Goal: Find specific page/section: Find specific page/section

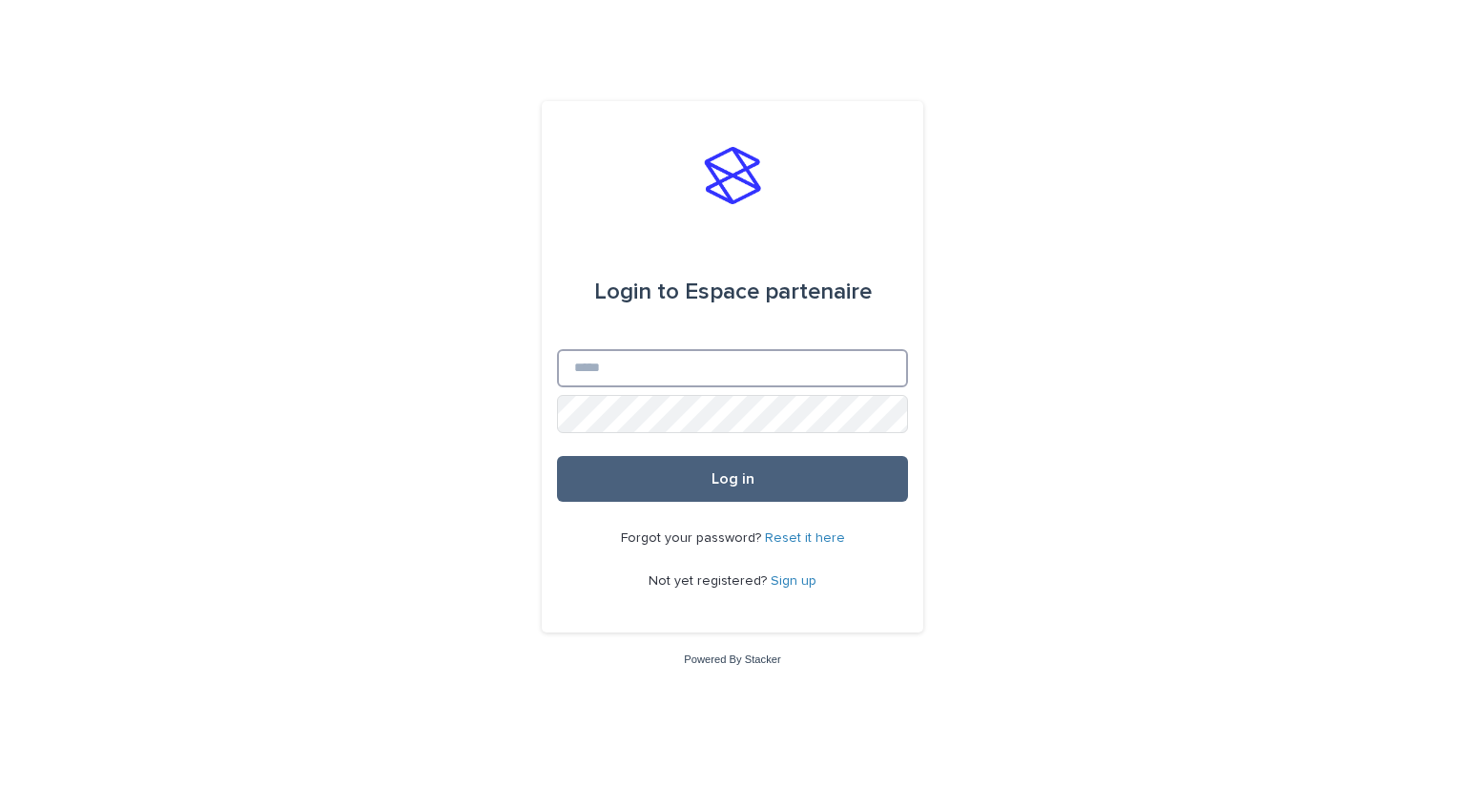
type input "**********"
click at [730, 484] on span "Log in" at bounding box center [732, 478] width 43 height 15
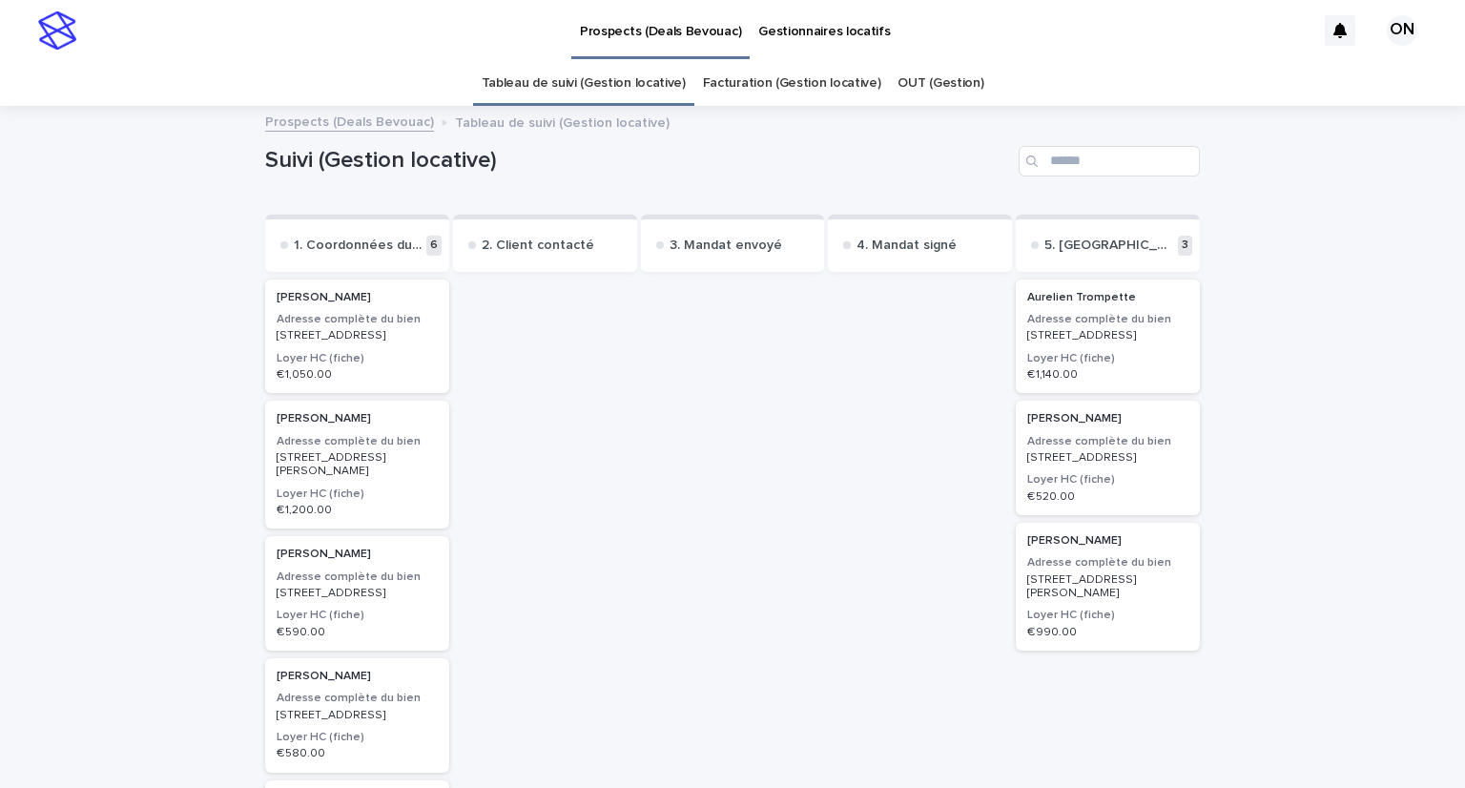
click at [328, 342] on p "[STREET_ADDRESS]" at bounding box center [357, 335] width 161 height 13
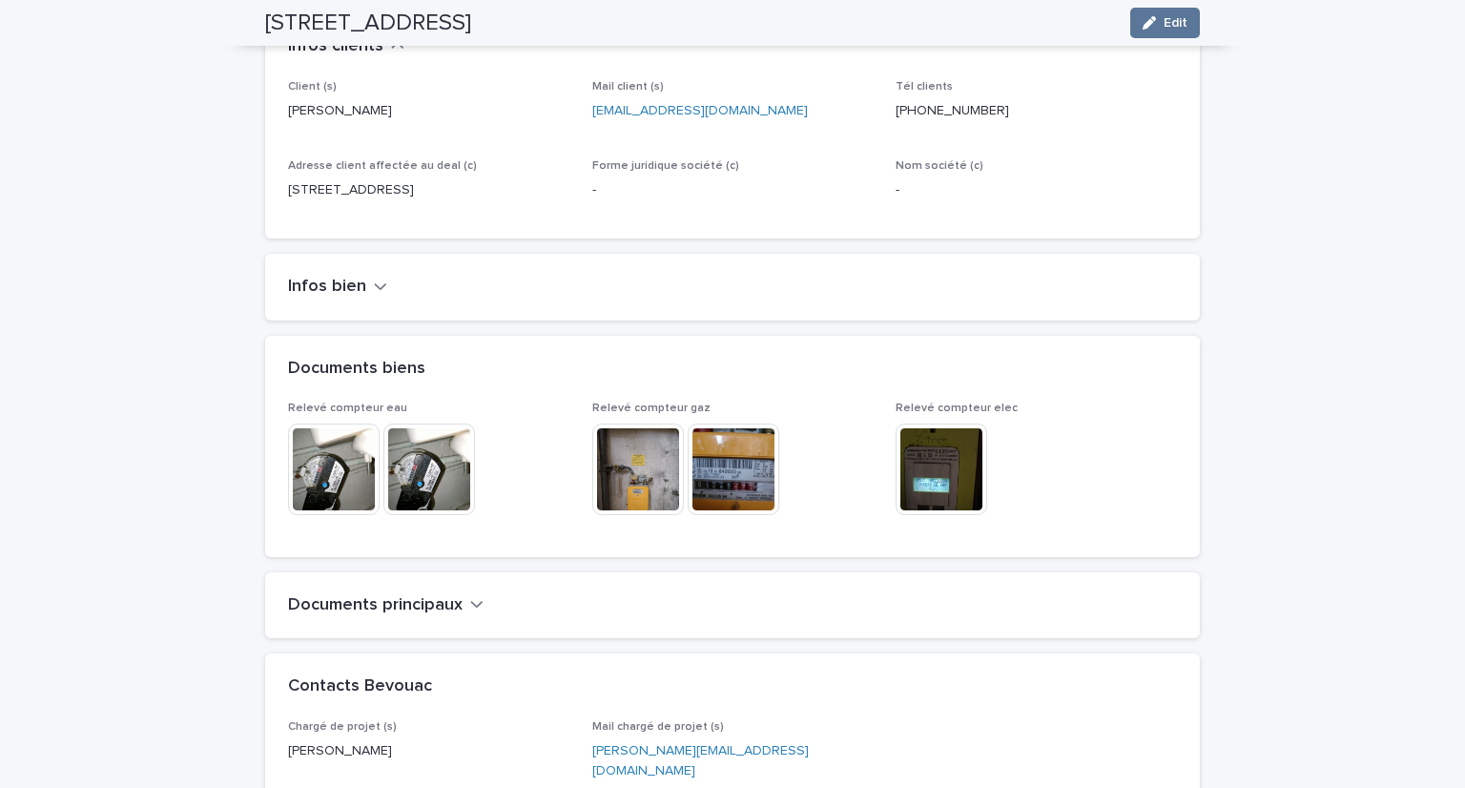
scroll to position [1144, 0]
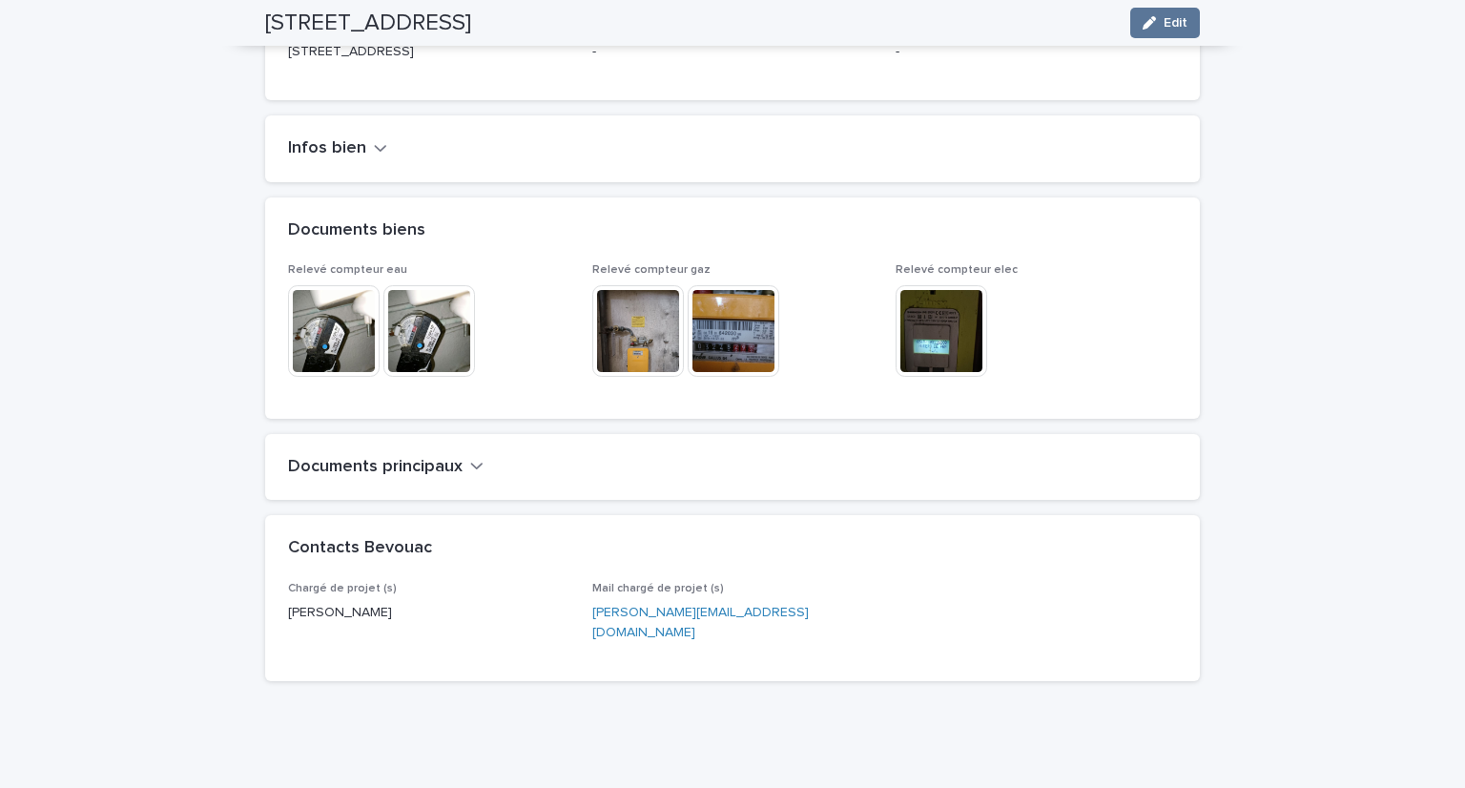
click at [447, 462] on div "Documents principaux" at bounding box center [732, 467] width 935 height 67
click at [470, 457] on icon "button" at bounding box center [476, 465] width 13 height 17
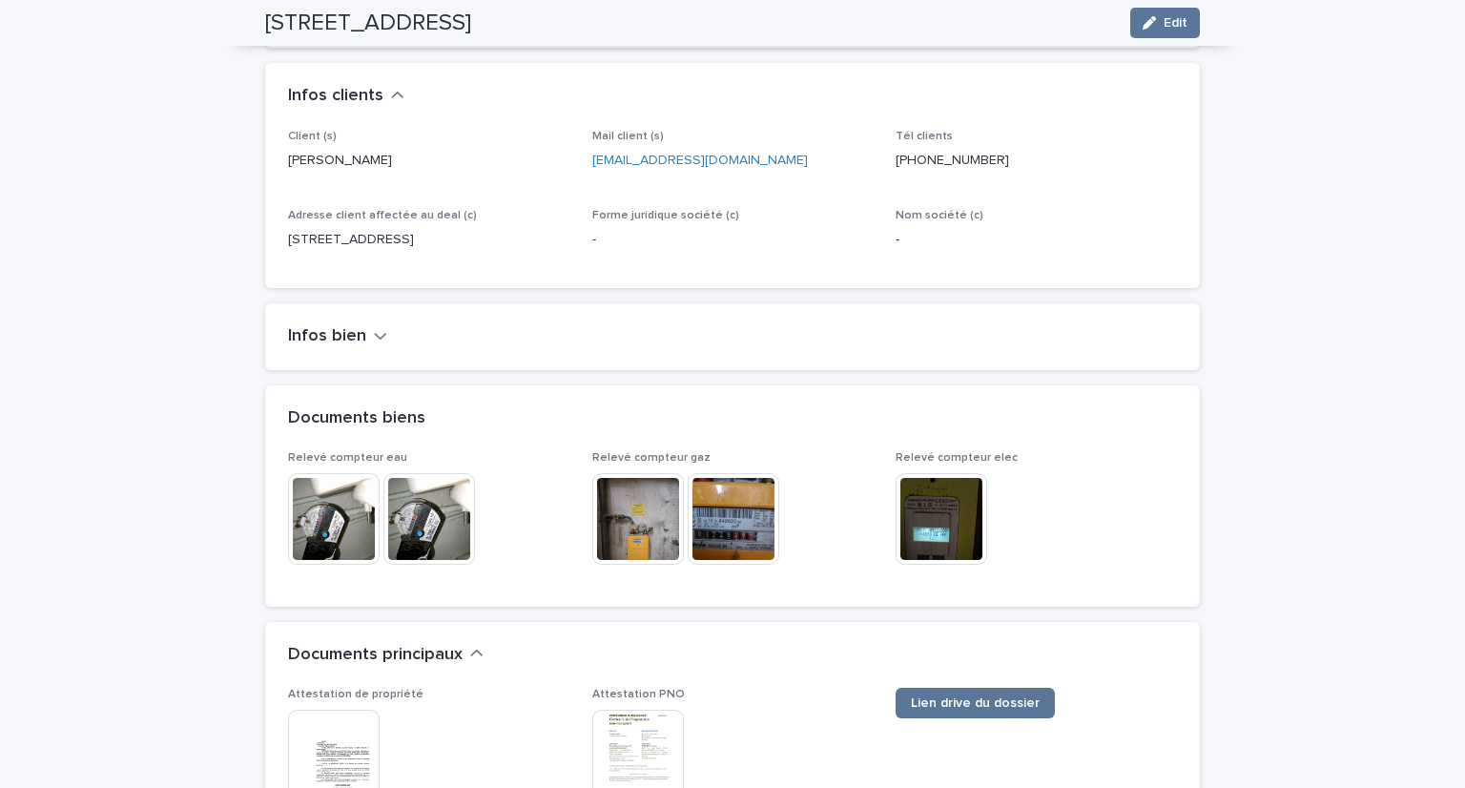
scroll to position [766, 0]
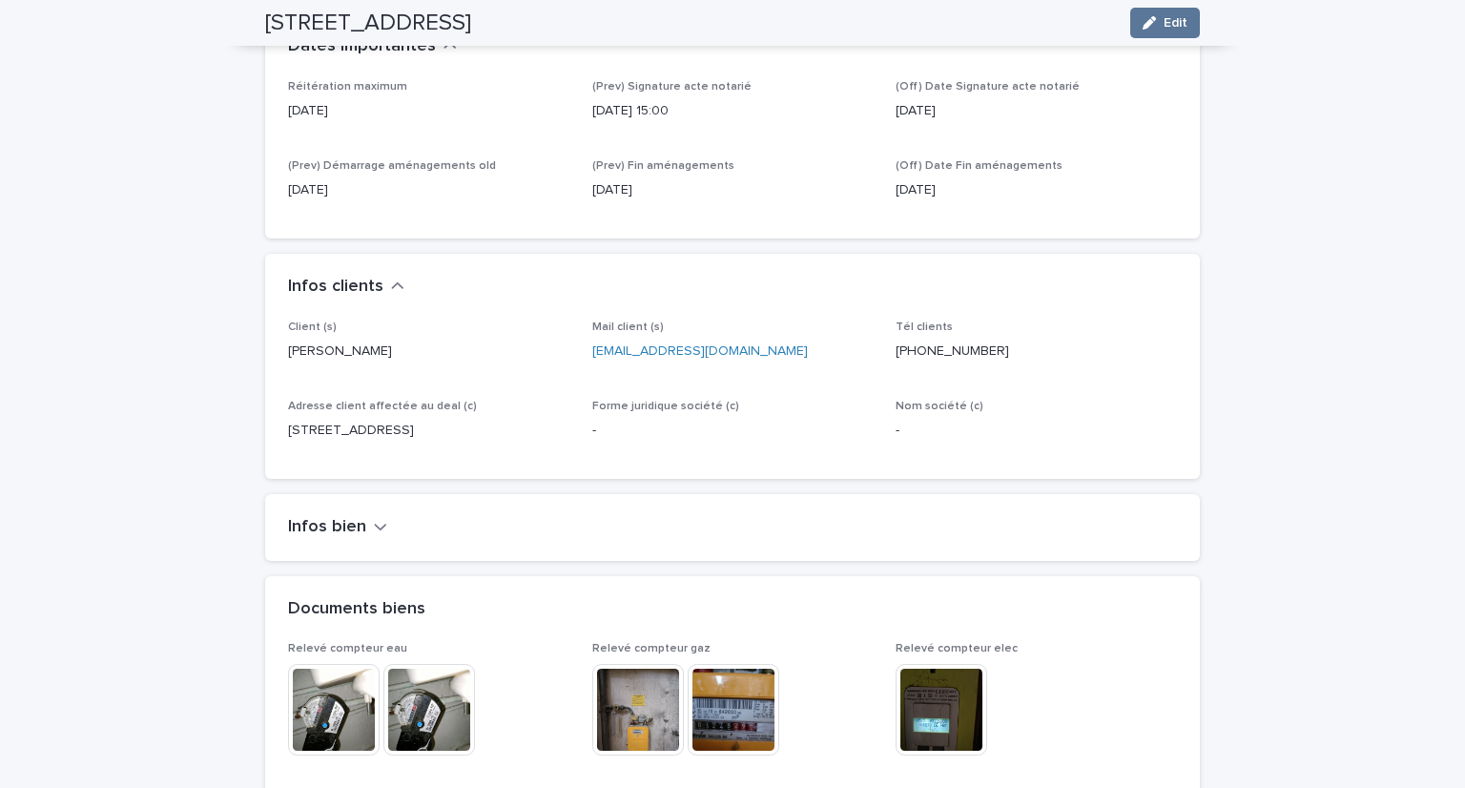
click at [385, 517] on div "Infos bien" at bounding box center [728, 527] width 881 height 21
click at [374, 518] on icon "button" at bounding box center [380, 526] width 13 height 17
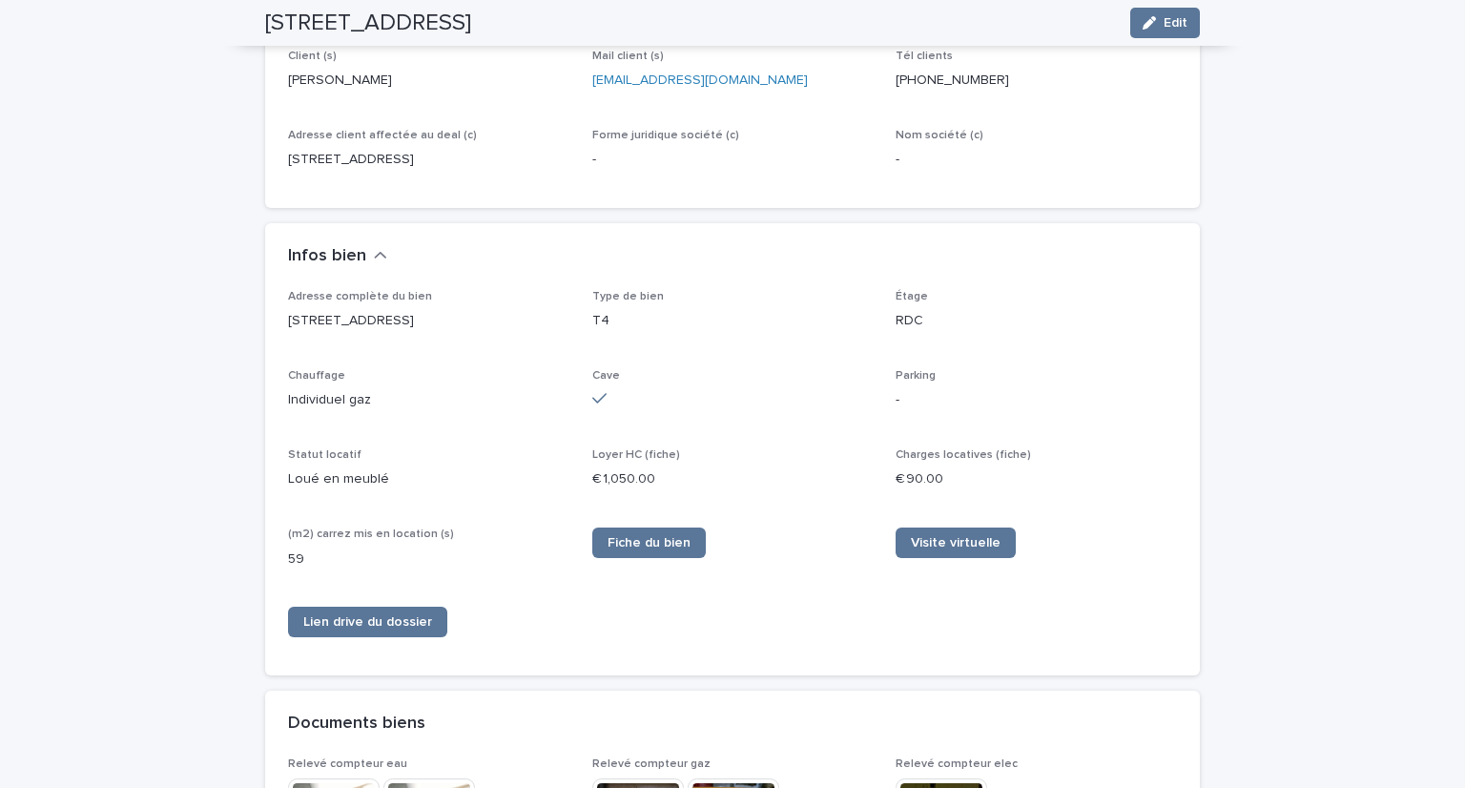
scroll to position [1149, 0]
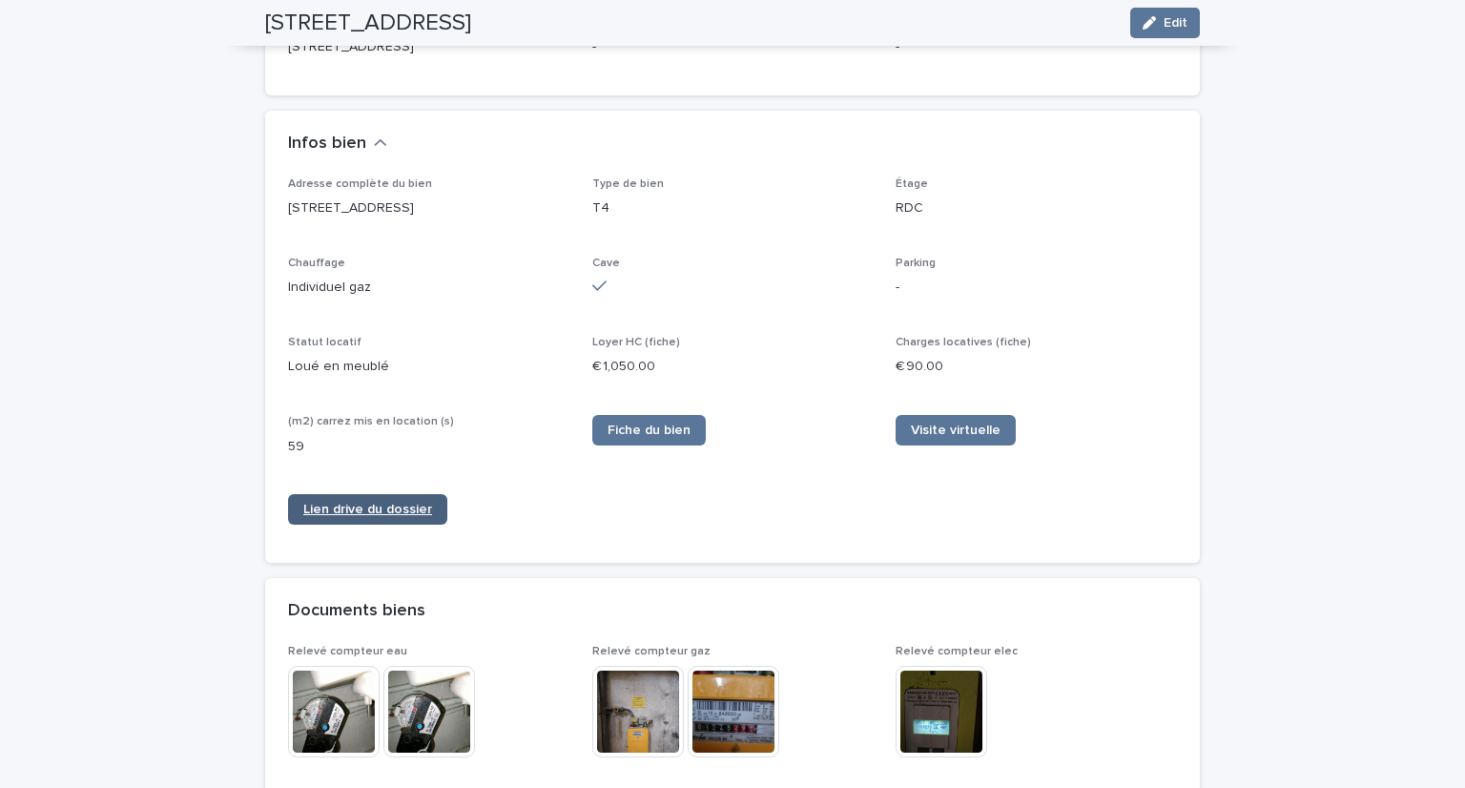
click at [376, 503] on span "Lien drive du dossier" at bounding box center [367, 509] width 129 height 13
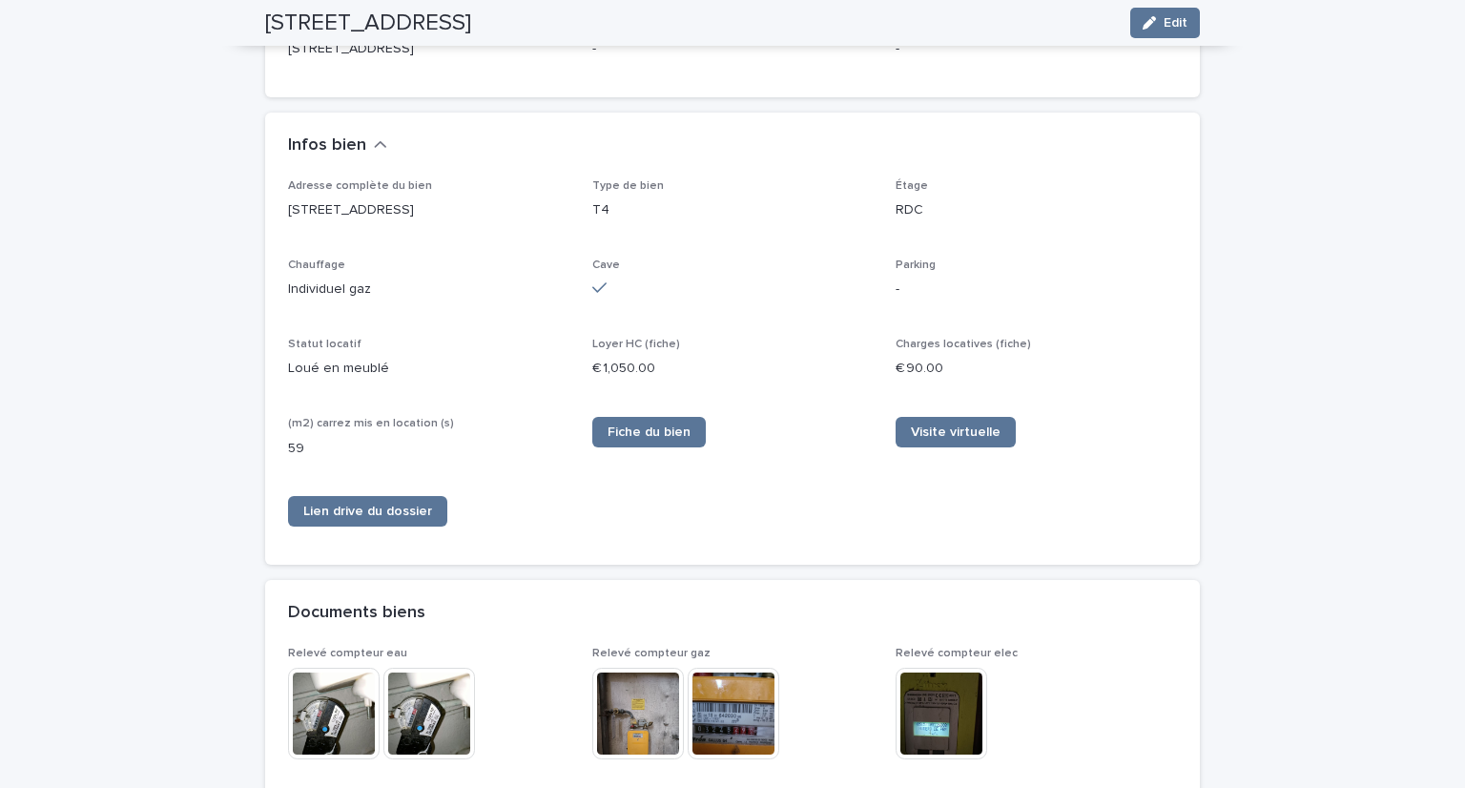
scroll to position [1144, 0]
